Goal: Information Seeking & Learning: Learn about a topic

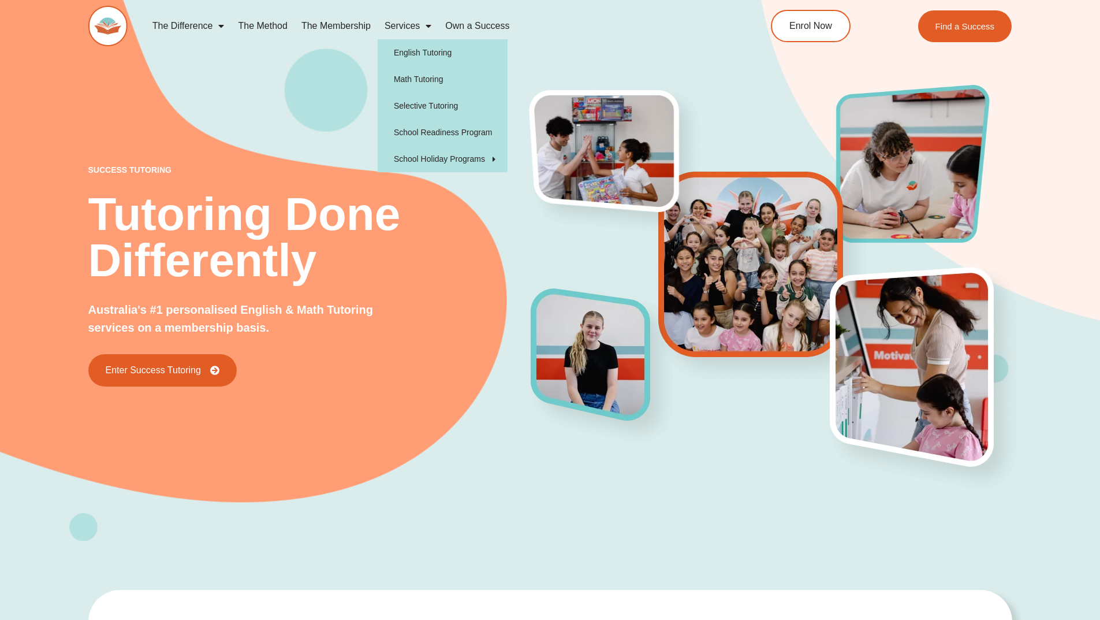
click at [425, 29] on span "Menu" at bounding box center [426, 26] width 12 height 21
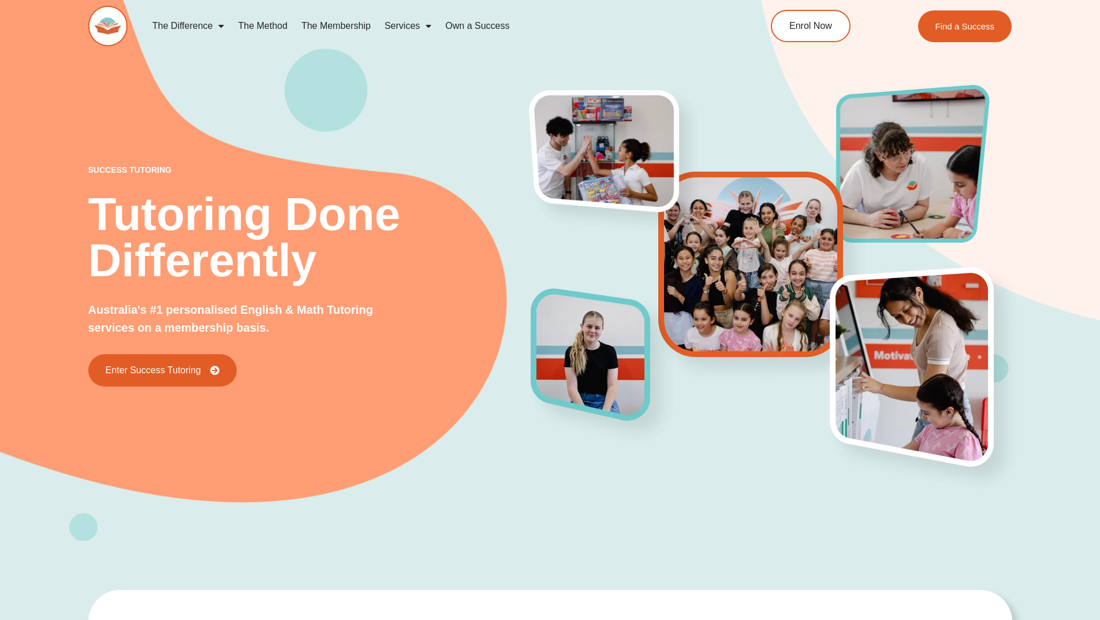
click at [425, 29] on span "Menu" at bounding box center [426, 26] width 12 height 21
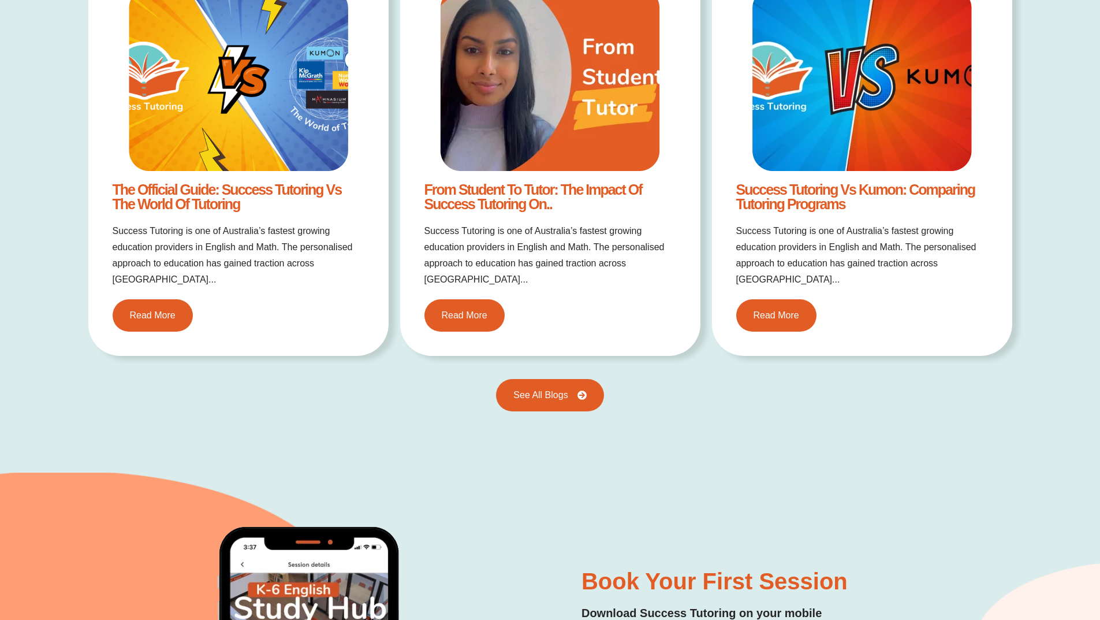
scroll to position [2484, 0]
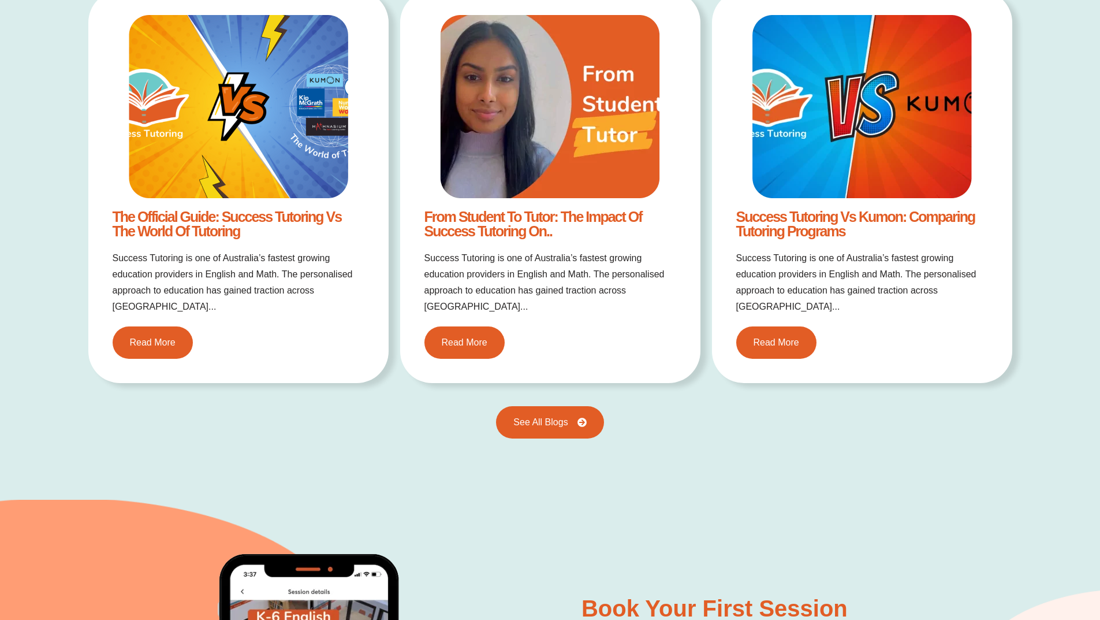
click at [761, 232] on link "Success Tutoring vs Kumon: Comparing Tutoring Programs" at bounding box center [855, 224] width 239 height 31
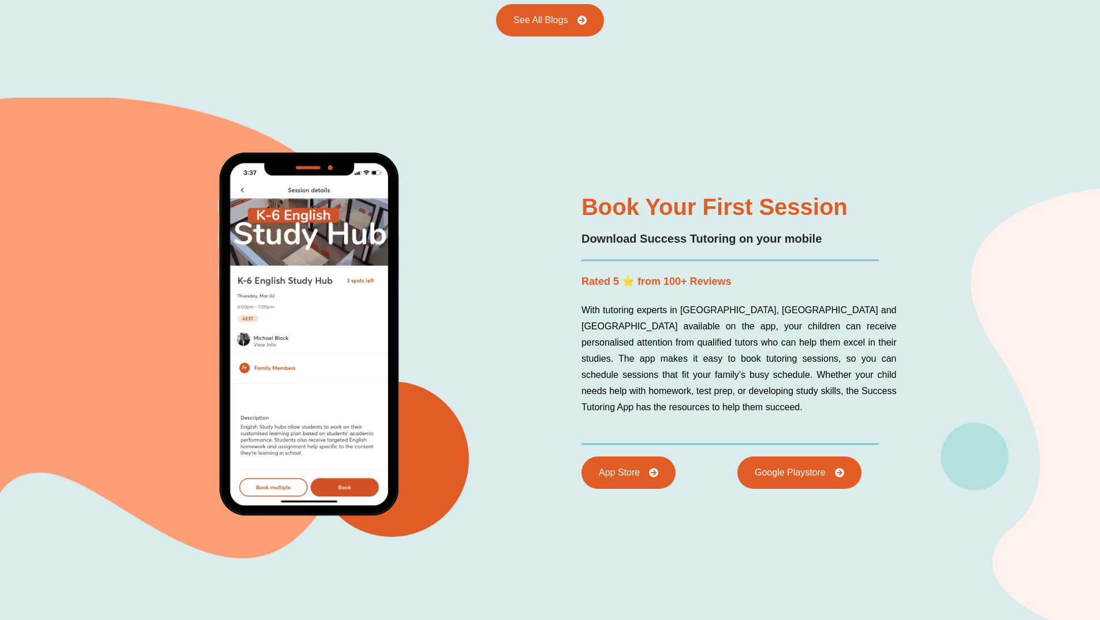
scroll to position [2852, 0]
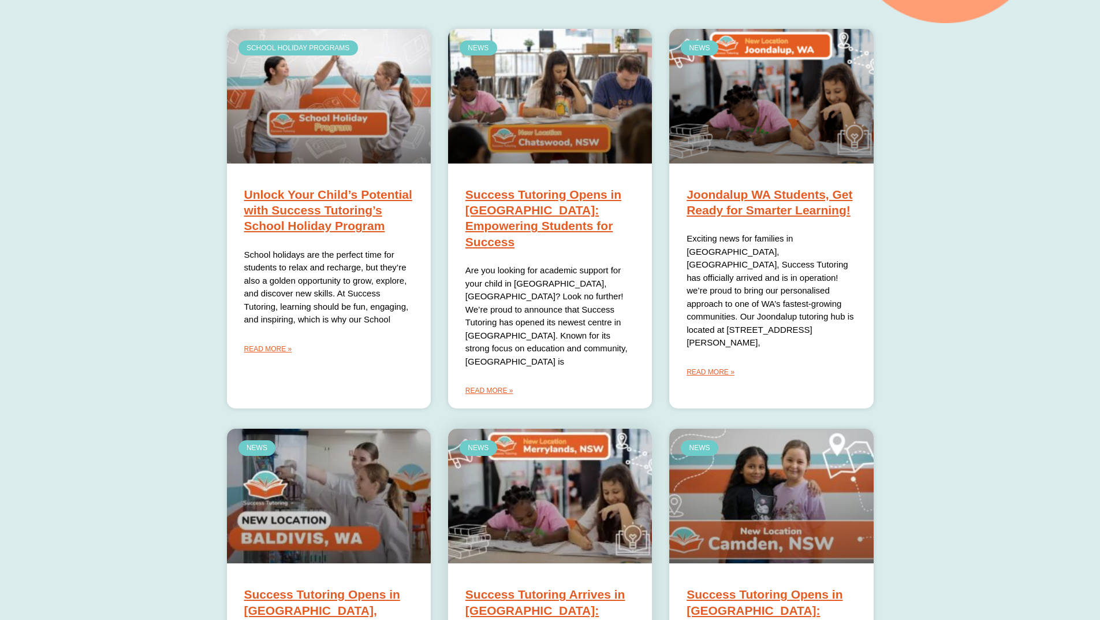
scroll to position [358, 0]
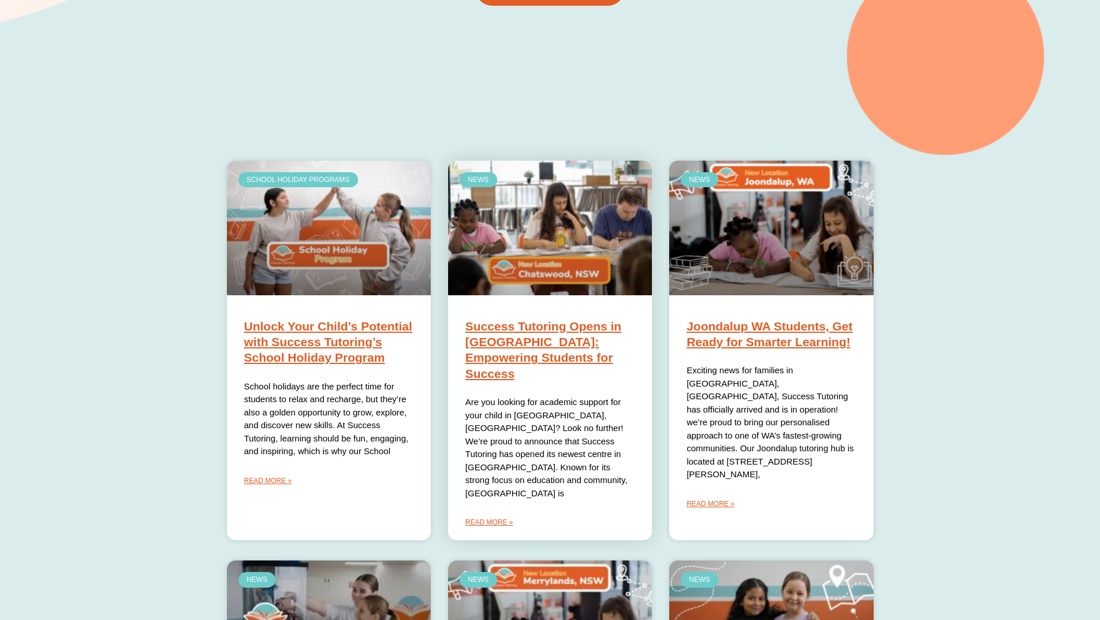
click at [526, 351] on link "Success Tutoring Opens in [GEOGRAPHIC_DATA]: Empowering Students for Success" at bounding box center [544, 349] width 156 height 61
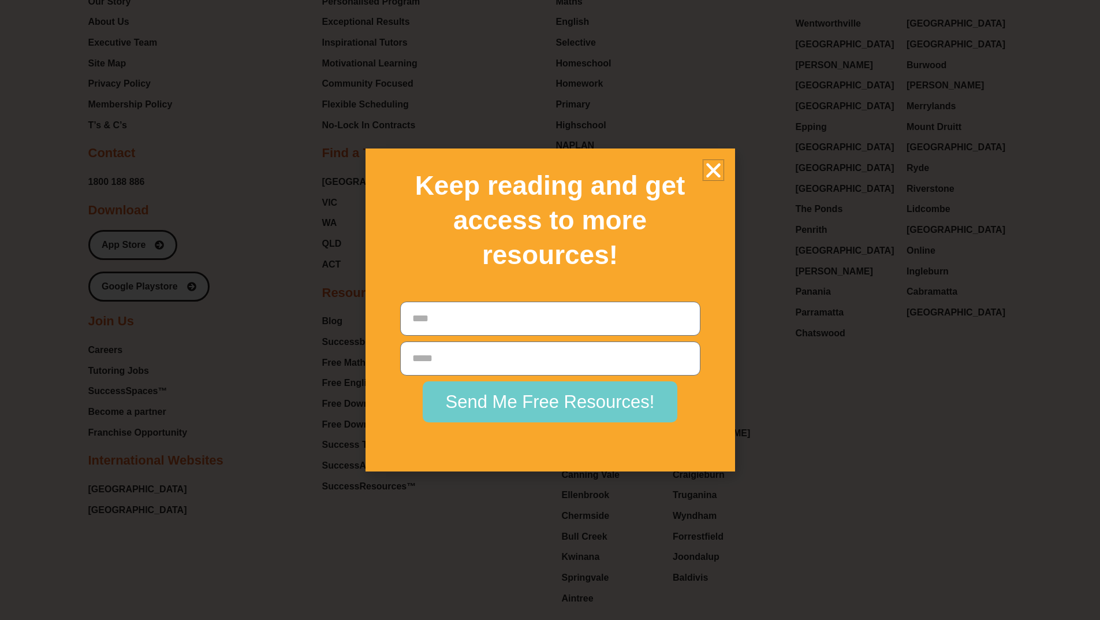
scroll to position [3990, 0]
click at [717, 165] on icon "Close" at bounding box center [714, 170] width 20 height 20
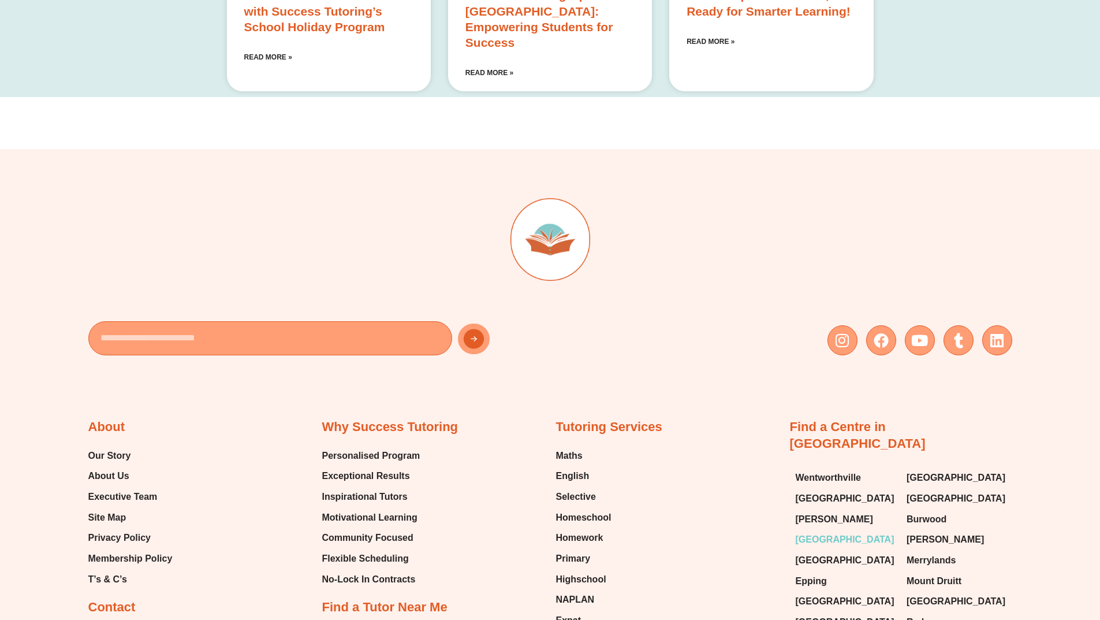
scroll to position [1191, 0]
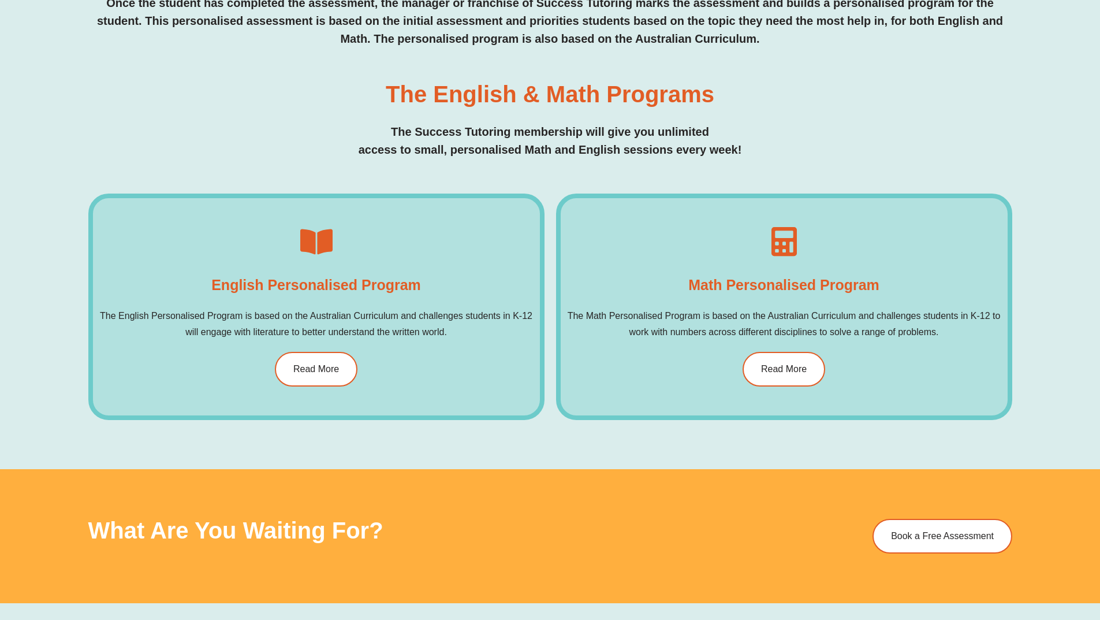
scroll to position [462, 0]
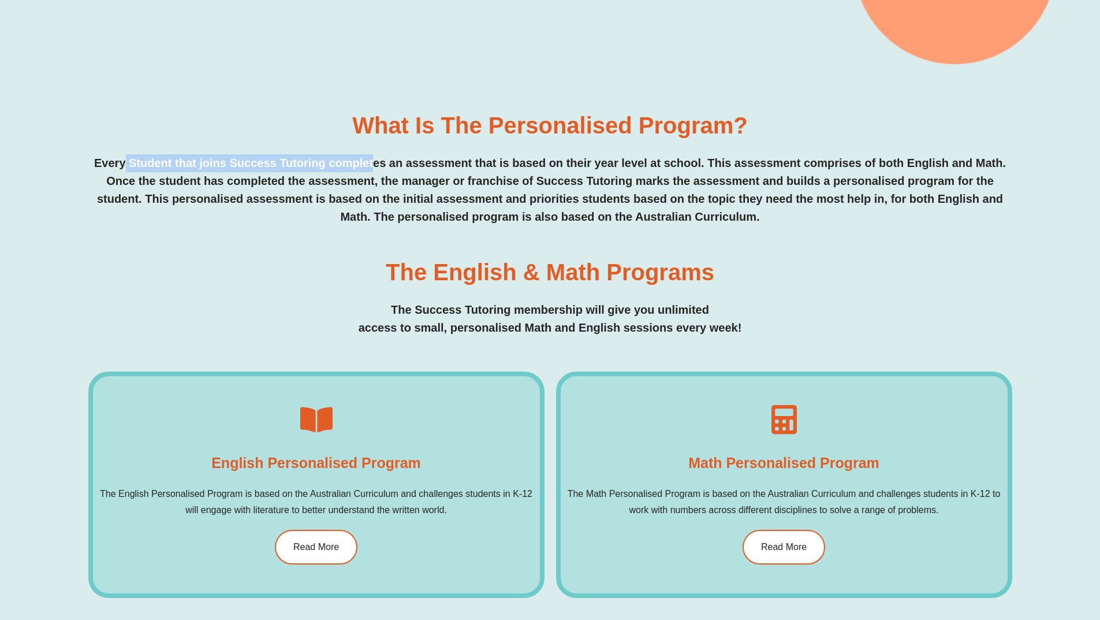
drag, startPoint x: 157, startPoint y: 162, endPoint x: 396, endPoint y: 183, distance: 239.5
click at [376, 168] on p "Every Student that joins Success Tutoring completes an assessment that is based…" at bounding box center [550, 190] width 924 height 72
click at [504, 202] on p "Every Student that joins Success Tutoring completes an assessment that is based…" at bounding box center [550, 190] width 924 height 72
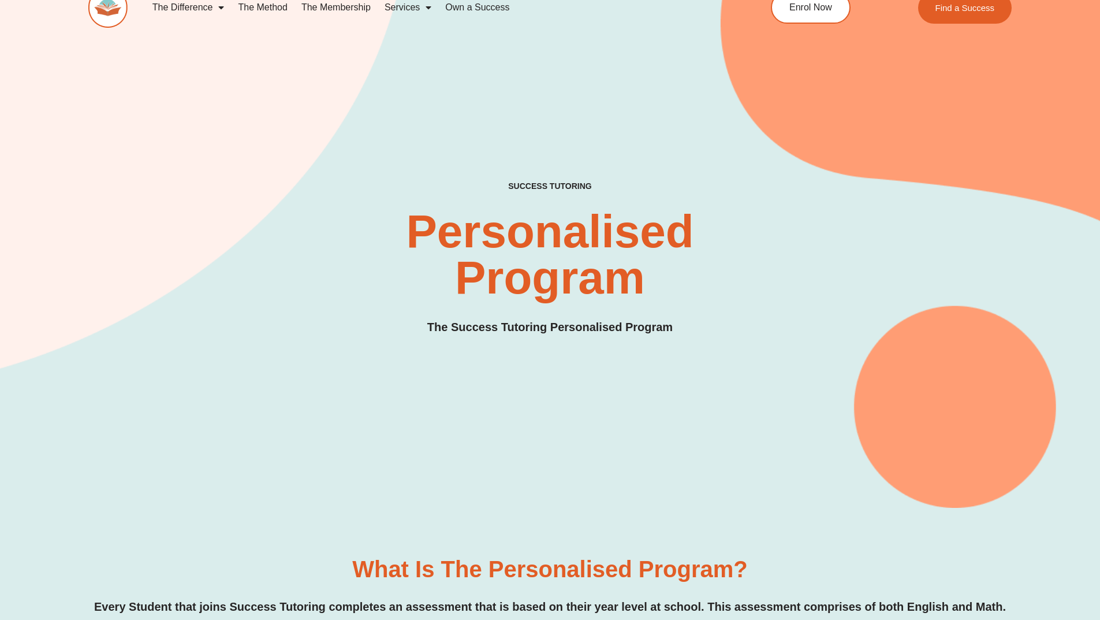
scroll to position [0, 0]
